Goal: Navigation & Orientation: Go to known website

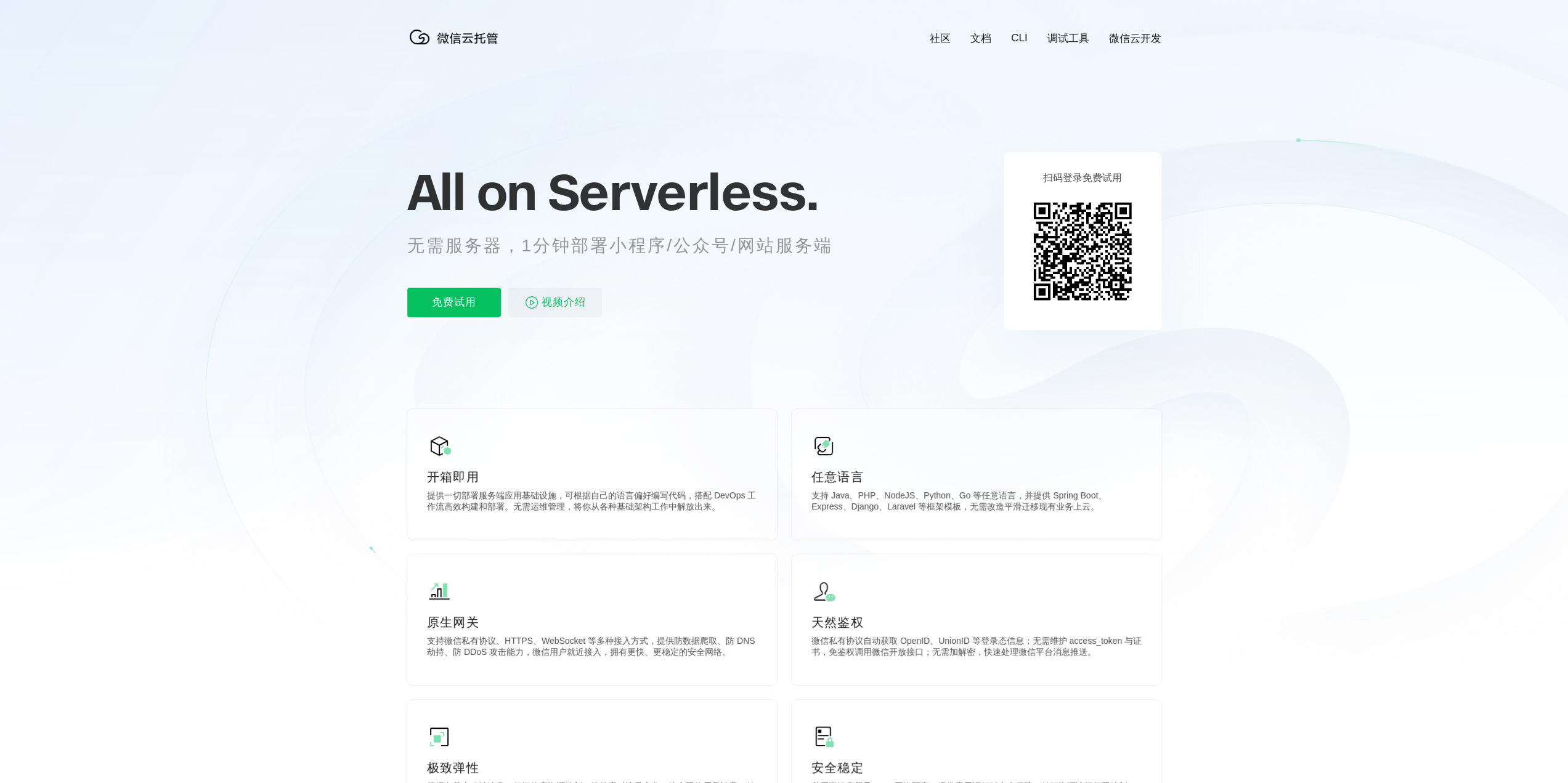
scroll to position [0, 2191]
